Goal: Information Seeking & Learning: Learn about a topic

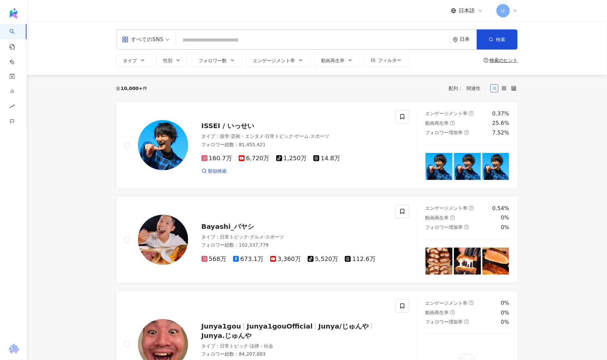
click at [198, 38] on input "search" at bounding box center [313, 40] width 269 height 13
paste input "**********"
type input "**********"
click at [511, 40] on button "検索" at bounding box center [497, 39] width 41 height 20
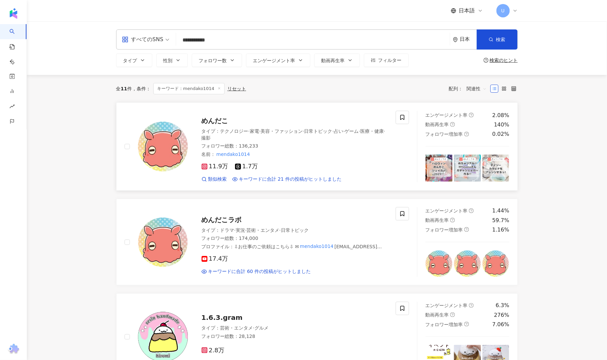
click at [207, 119] on span "めんだこ" at bounding box center [215, 121] width 27 height 8
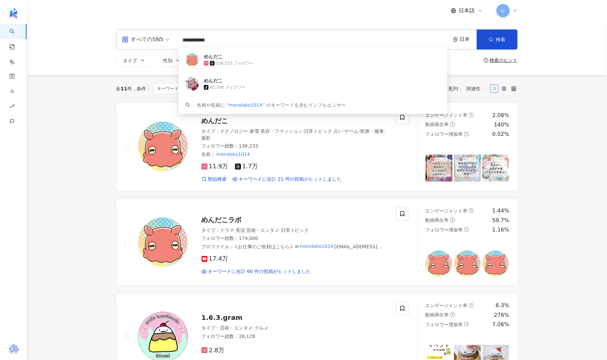
drag, startPoint x: 266, startPoint y: 42, endPoint x: 146, endPoint y: 41, distance: 120.0
click at [146, 41] on div "**********" at bounding box center [317, 39] width 402 height 20
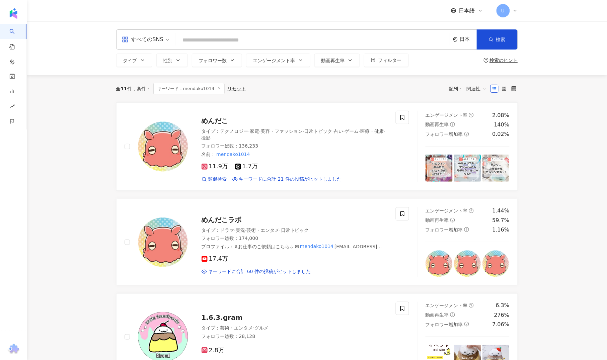
paste input "**********"
type input "**********"
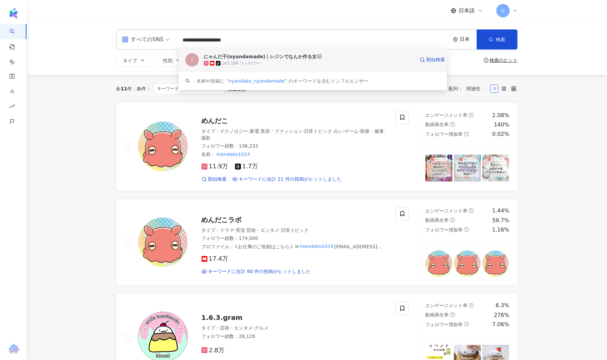
click at [242, 54] on div "にゃんだ子(nyandamade)｜レジンでなんか作る女🐱" at bounding box center [263, 56] width 118 height 7
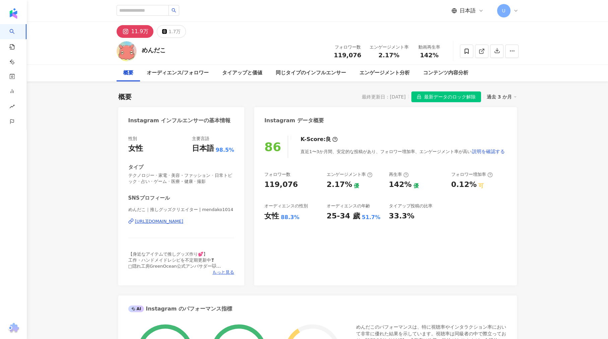
click at [452, 96] on span "最新データのロック解除" at bounding box center [450, 97] width 52 height 11
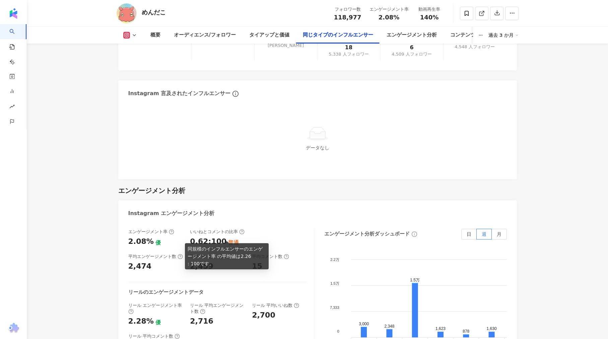
scroll to position [1306, 0]
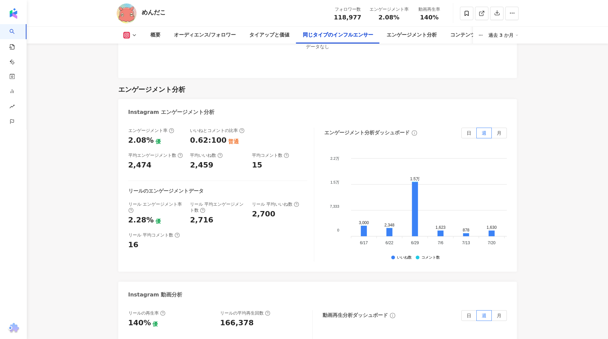
drag, startPoint x: 499, startPoint y: 128, endPoint x: 496, endPoint y: 132, distance: 5.4
click at [486, 128] on label "月" at bounding box center [499, 133] width 15 height 11
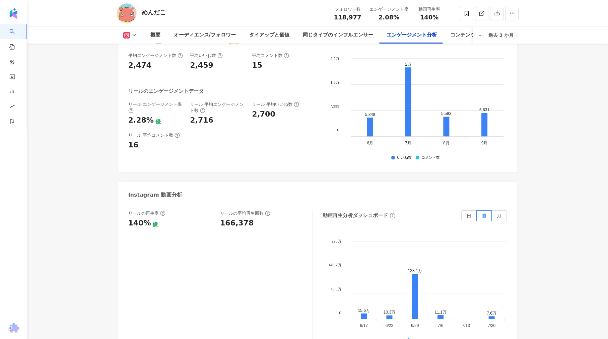
scroll to position [1449, 0]
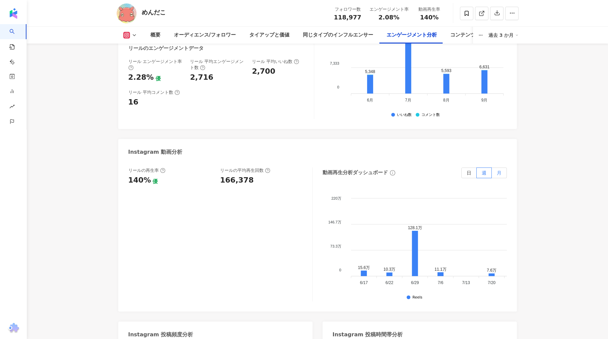
click at [486, 168] on label "月" at bounding box center [499, 173] width 15 height 11
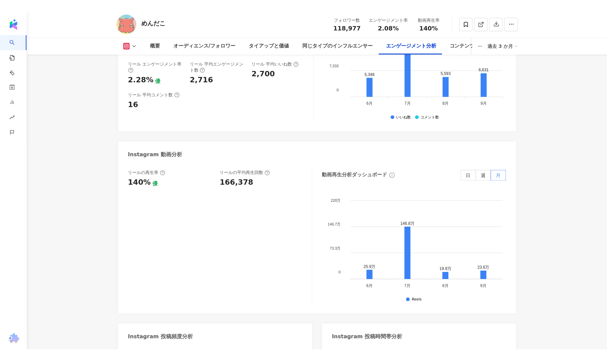
scroll to position [1457, 0]
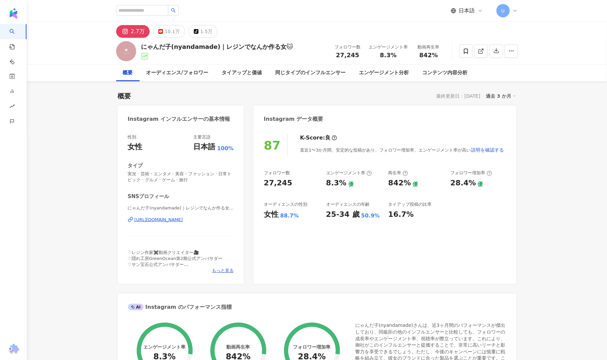
click at [504, 93] on div "過去 3 か月" at bounding box center [501, 96] width 30 height 9
click at [502, 121] on link "過去 6 か月" at bounding box center [505, 123] width 25 height 7
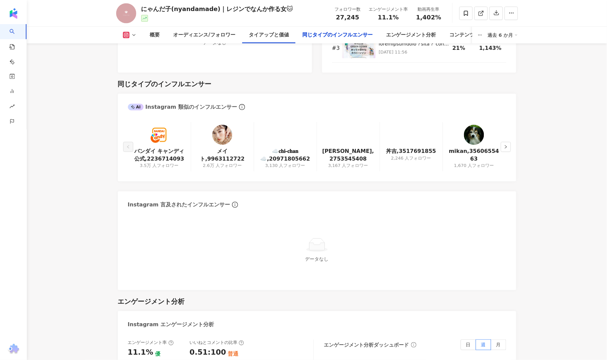
scroll to position [1296, 0]
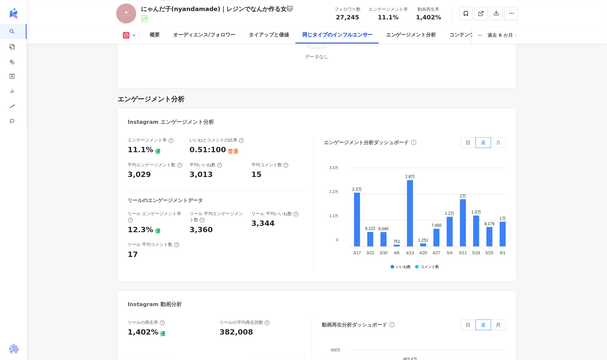
click at [498, 142] on span "月" at bounding box center [499, 142] width 5 height 5
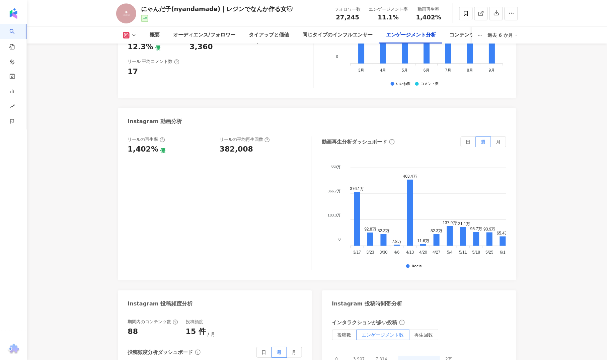
scroll to position [1484, 0]
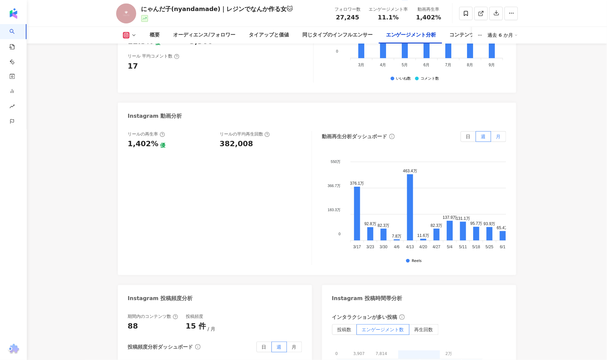
click at [498, 135] on span "月" at bounding box center [499, 136] width 5 height 5
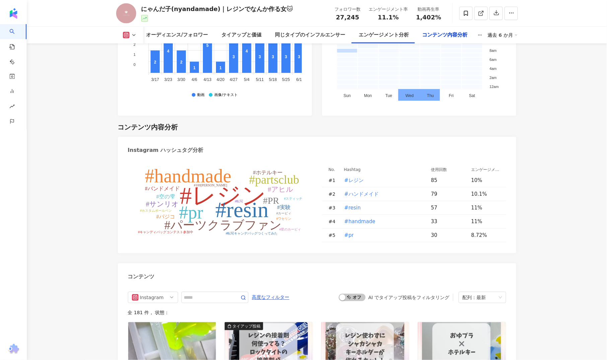
scroll to position [2292, 0]
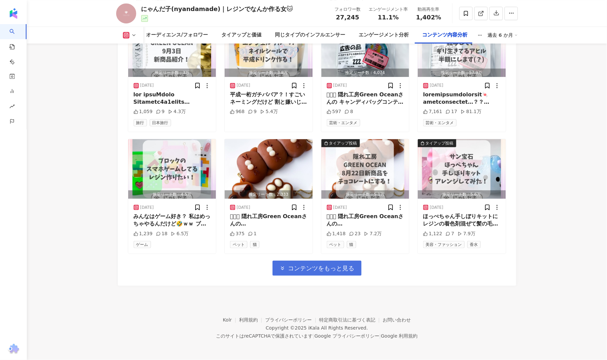
click at [338, 271] on span "コンテンツをもっと見る" at bounding box center [321, 268] width 66 height 7
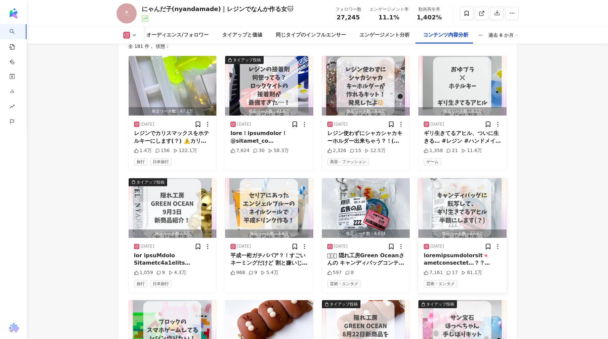
scroll to position [2117, 0]
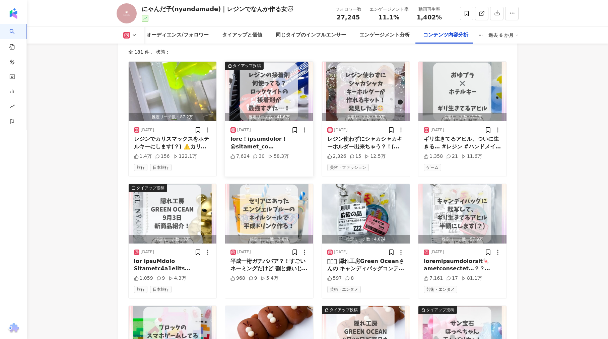
click at [269, 97] on img "button" at bounding box center [269, 92] width 88 height 60
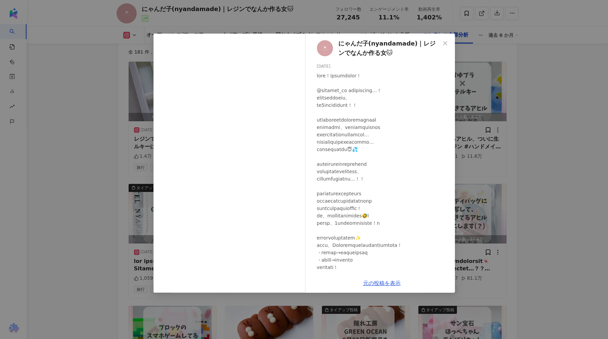
scroll to position [5, 0]
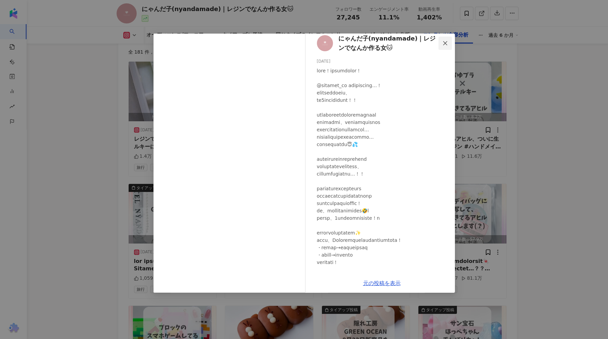
click at [443, 42] on icon "close" at bounding box center [445, 43] width 5 height 5
